Goal: Use online tool/utility

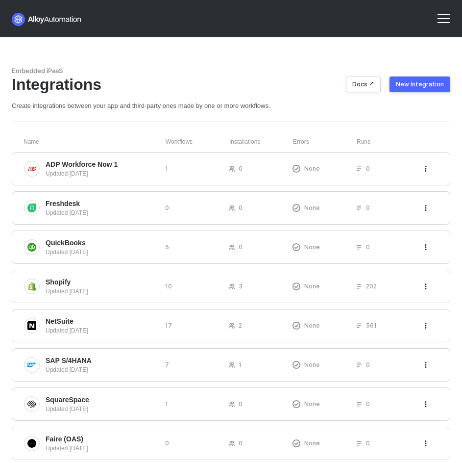
click at [453, 24] on div at bounding box center [444, 19] width 24 height 24
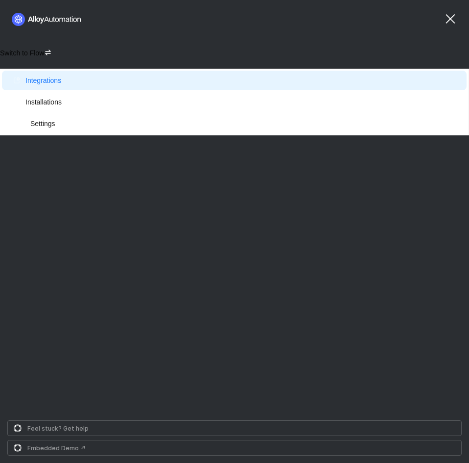
click at [44, 53] on icon "icon-switch" at bounding box center [48, 53] width 8 height 8
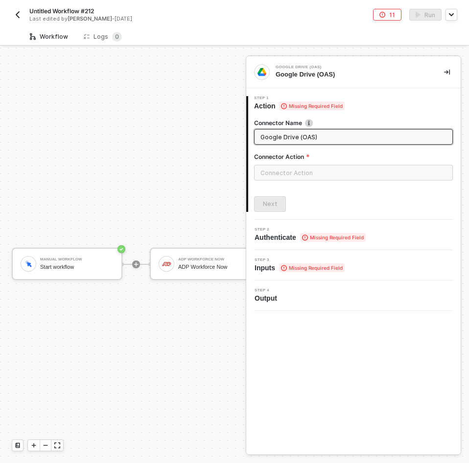
scroll to position [25, 0]
